Goal: Information Seeking & Learning: Stay updated

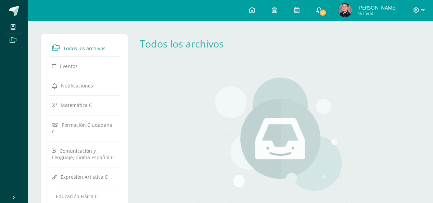
click at [319, 11] on span "2" at bounding box center [323, 13] width 8 height 8
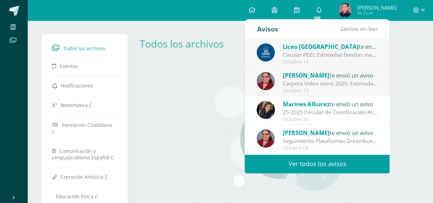
click at [265, 82] on img at bounding box center [266, 81] width 18 height 18
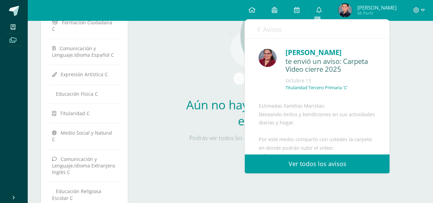
click at [315, 160] on link "Ver todos los avisos" at bounding box center [317, 164] width 145 height 19
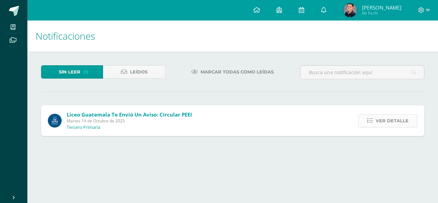
click at [373, 121] on icon at bounding box center [370, 121] width 6 height 6
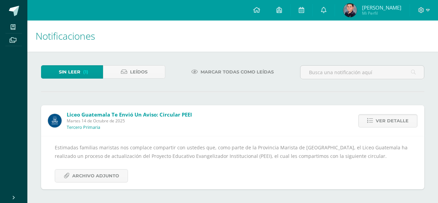
click at [68, 72] on span "Sin leer" at bounding box center [70, 72] width 22 height 13
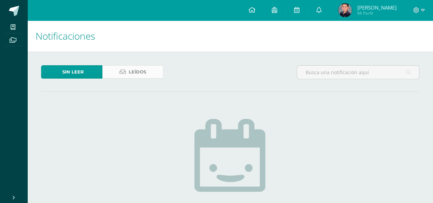
click at [125, 73] on icon at bounding box center [122, 72] width 7 height 6
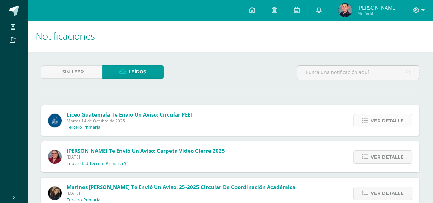
click at [369, 118] on link "Ver detalle" at bounding box center [382, 120] width 59 height 13
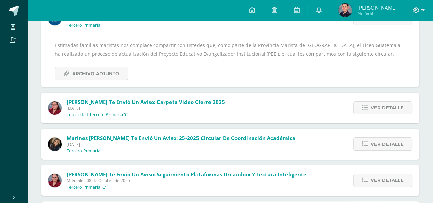
scroll to position [103, 0]
click at [365, 110] on icon at bounding box center [365, 108] width 6 height 6
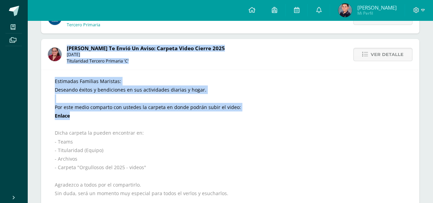
drag, startPoint x: 65, startPoint y: 47, endPoint x: 213, endPoint y: 117, distance: 163.2
click at [213, 117] on div "Gabriela Sierra te envió un aviso: Carpeta Video cierre 2025 Lunes 13 de Octubr…" at bounding box center [230, 139] width 378 height 200
click at [268, 89] on div "Estimadas Familias Maristas: Deseando éxitos y bendiciones en sus actividades d…" at bounding box center [230, 154] width 351 height 155
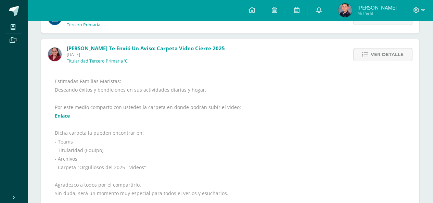
click at [64, 117] on link "Enlace" at bounding box center [62, 116] width 15 height 7
